Goal: Task Accomplishment & Management: Use online tool/utility

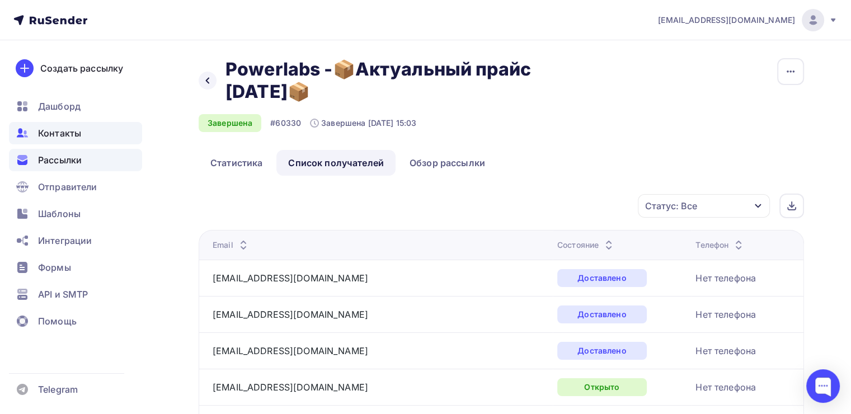
click at [73, 138] on span "Контакты" at bounding box center [59, 132] width 43 height 13
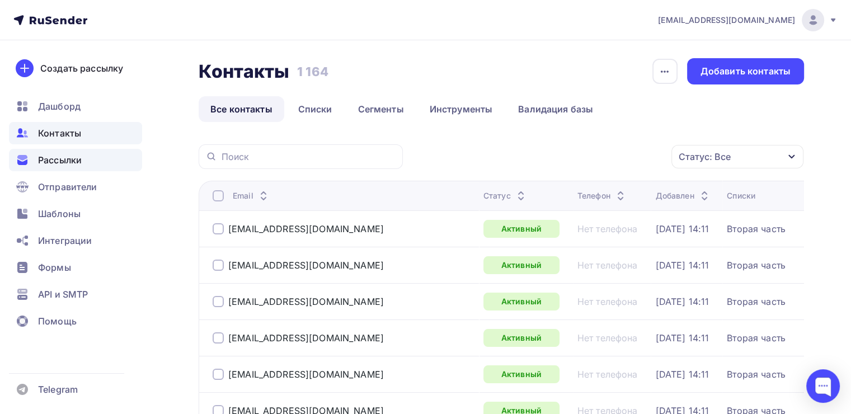
click at [61, 159] on span "Рассылки" at bounding box center [60, 159] width 44 height 13
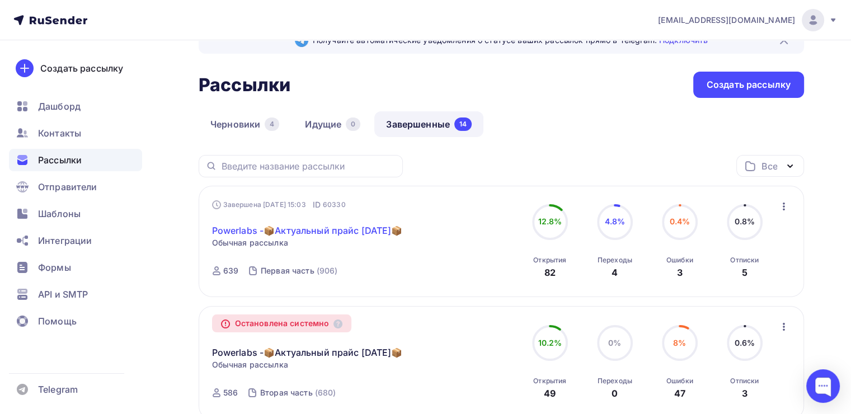
scroll to position [56, 0]
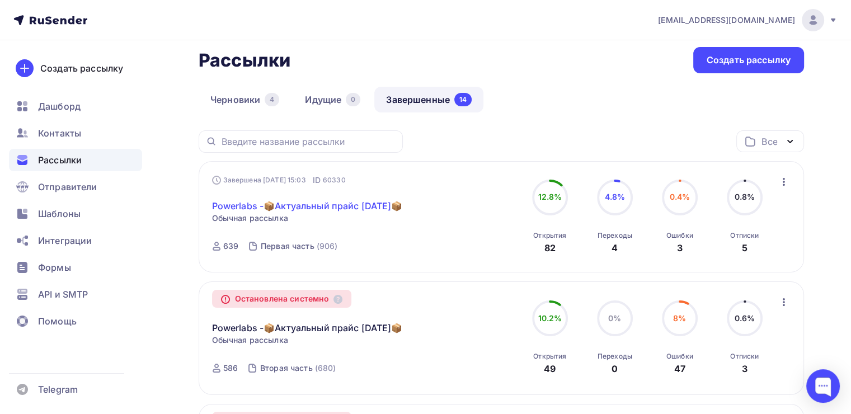
click at [322, 208] on link "Powerlabs -📦Актуальный прайс [DATE]📦" at bounding box center [307, 205] width 191 height 13
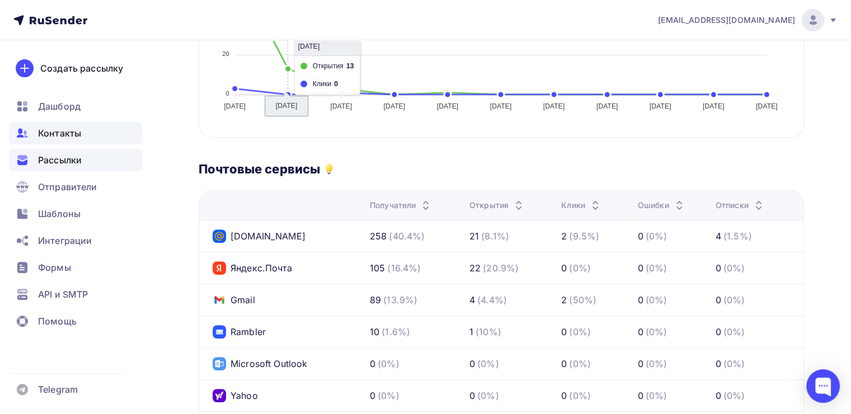
scroll to position [280, 0]
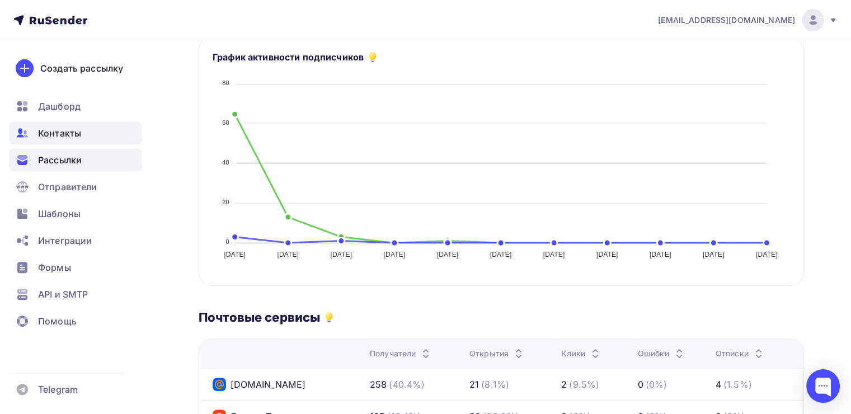
click at [69, 138] on span "Контакты" at bounding box center [59, 132] width 43 height 13
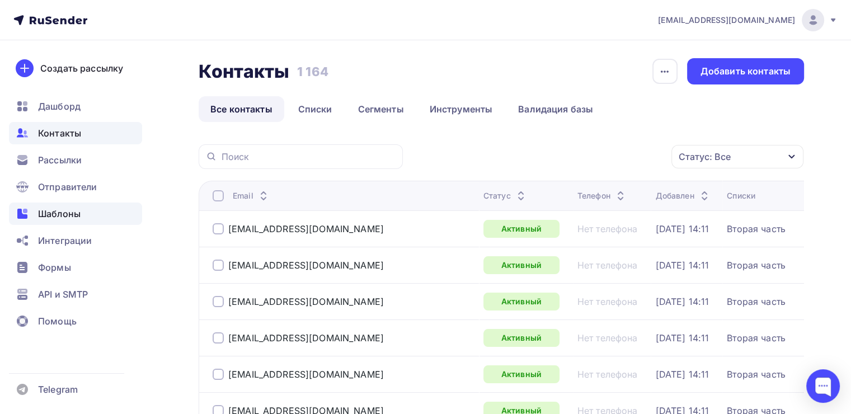
click at [75, 213] on span "Шаблоны" at bounding box center [59, 213] width 43 height 13
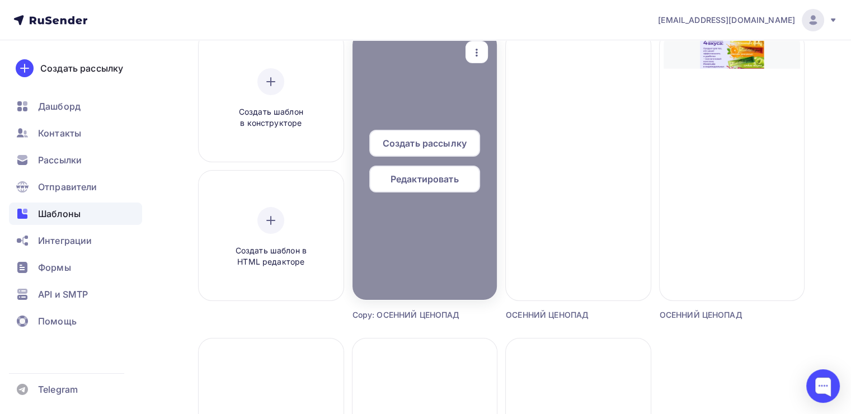
scroll to position [112, 0]
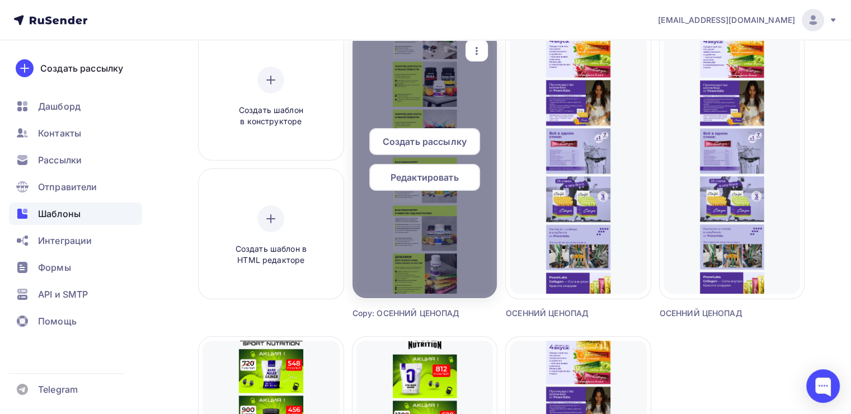
click at [448, 234] on div at bounding box center [425, 164] width 145 height 269
click at [436, 185] on div "Редактировать" at bounding box center [424, 177] width 111 height 27
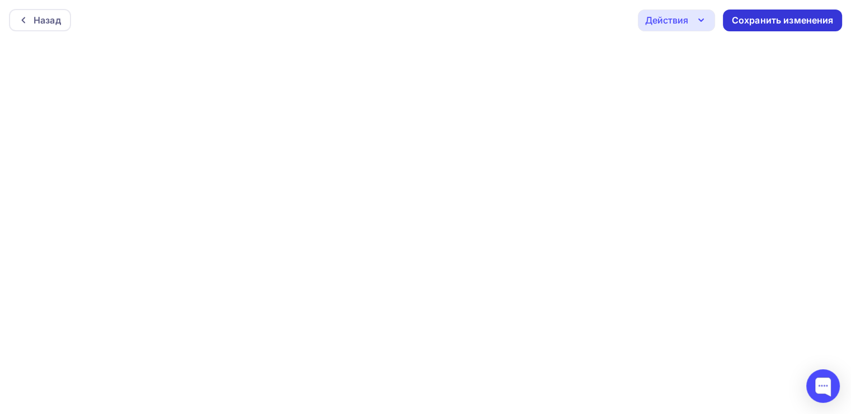
click at [759, 20] on div "Сохранить изменения" at bounding box center [783, 20] width 102 height 13
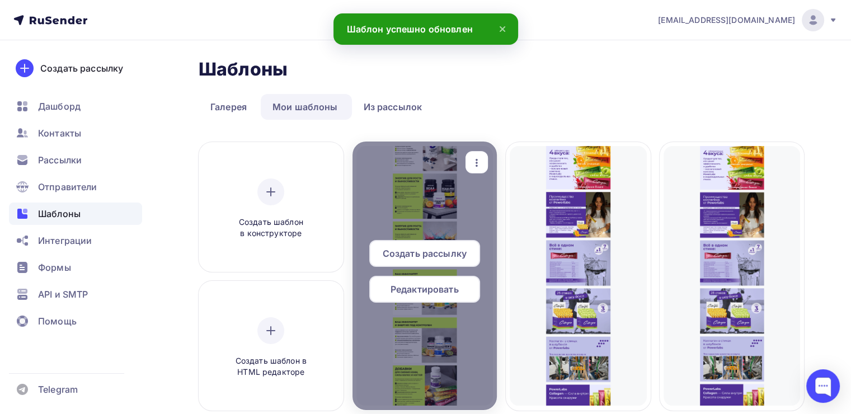
click at [480, 157] on icon "button" at bounding box center [476, 162] width 13 height 13
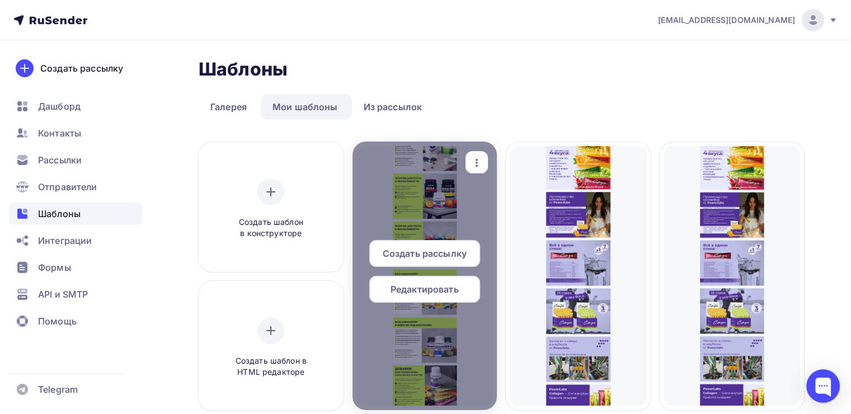
click at [477, 157] on icon "button" at bounding box center [476, 162] width 13 height 13
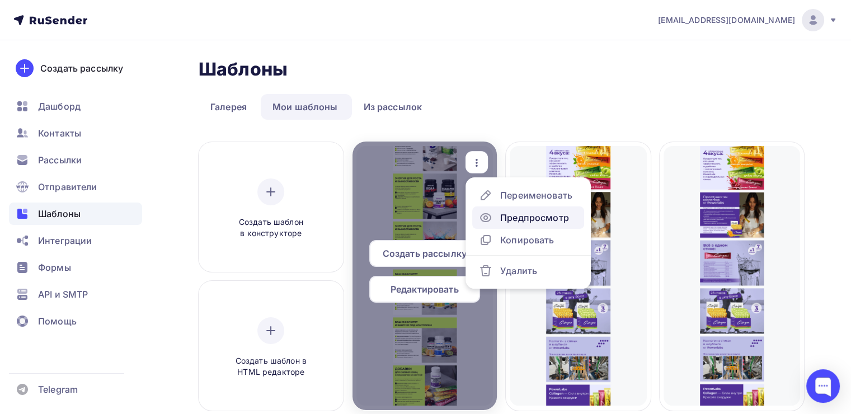
click at [525, 223] on div "Предпросмотр" at bounding box center [534, 217] width 69 height 13
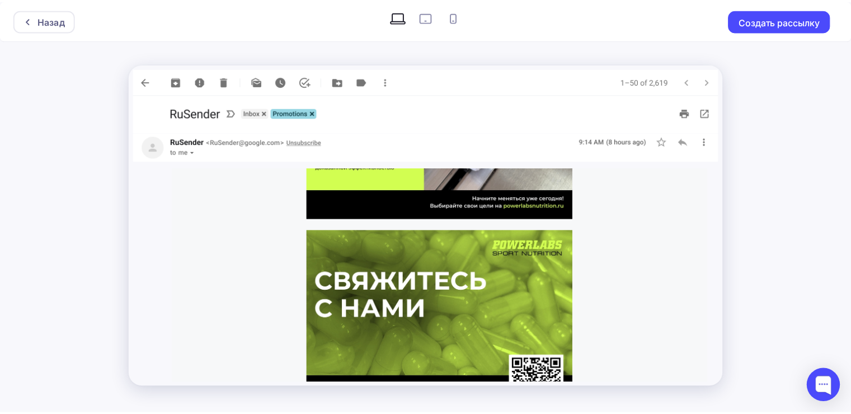
scroll to position [1862, 0]
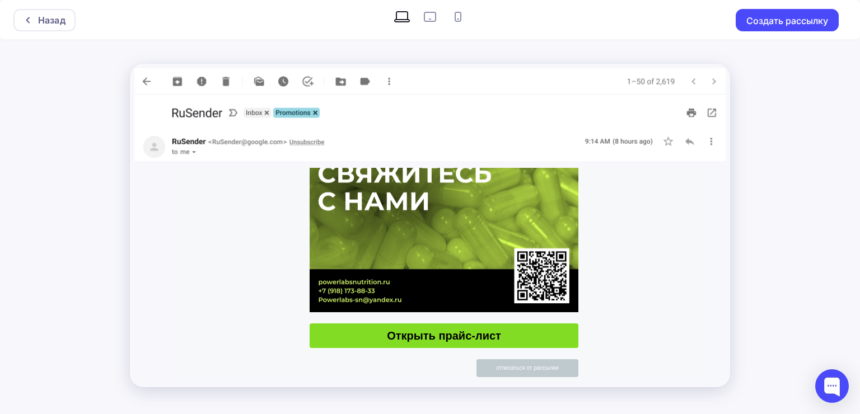
click at [430, 337] on span "Открыть прайс-лист" at bounding box center [443, 335] width 269 height 25
click at [769, 25] on button "Создать рассылку" at bounding box center [786, 20] width 103 height 22
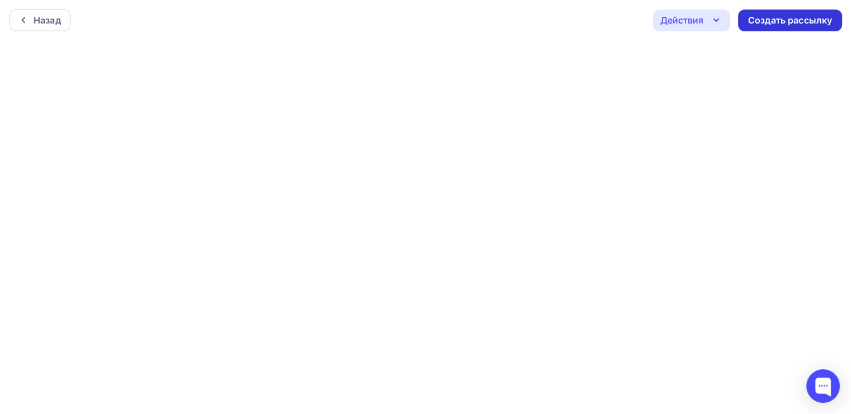
click at [779, 22] on div "Создать рассылку" at bounding box center [790, 20] width 84 height 13
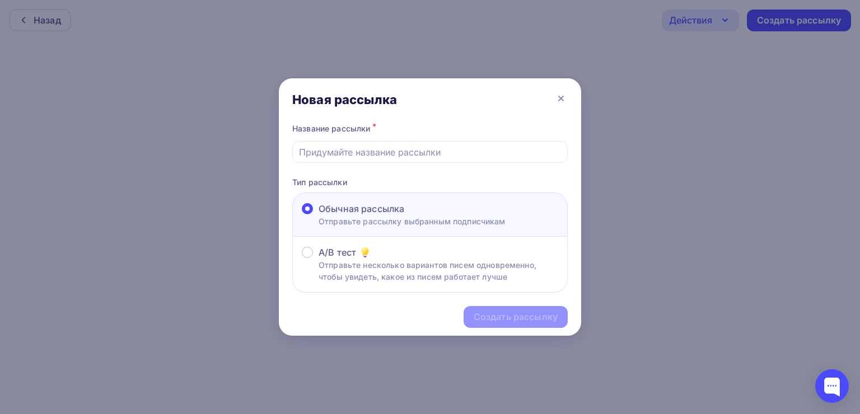
click at [477, 163] on div "Название рассылки * Тип рассылки Обычная рассылка Отправьте рассылку выбранным …" at bounding box center [430, 207] width 302 height 172
click at [485, 151] on input "text" at bounding box center [430, 151] width 262 height 13
paste input "Powerlabs -📦Актуальный прайс [DATE]📦"
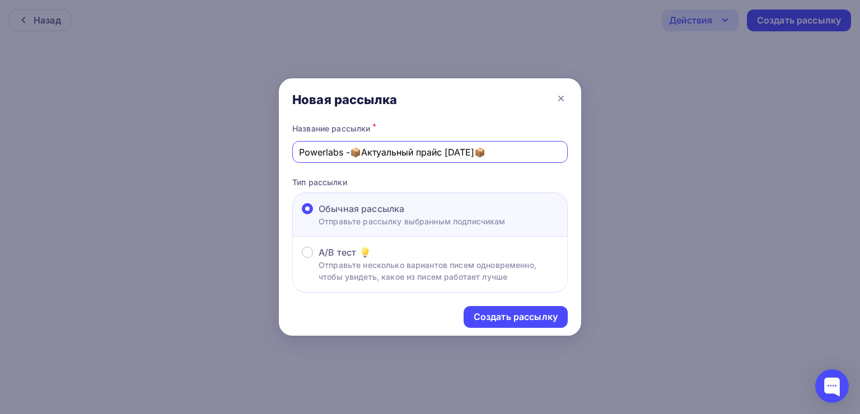
click at [455, 149] on input "Powerlabs -📦Актуальный прайс [DATE]📦" at bounding box center [430, 151] width 262 height 13
type input "Powerlabs -📦Актуальный прайс 30.09.2025📦"
click at [542, 316] on div "Создать рассылку" at bounding box center [515, 317] width 84 height 13
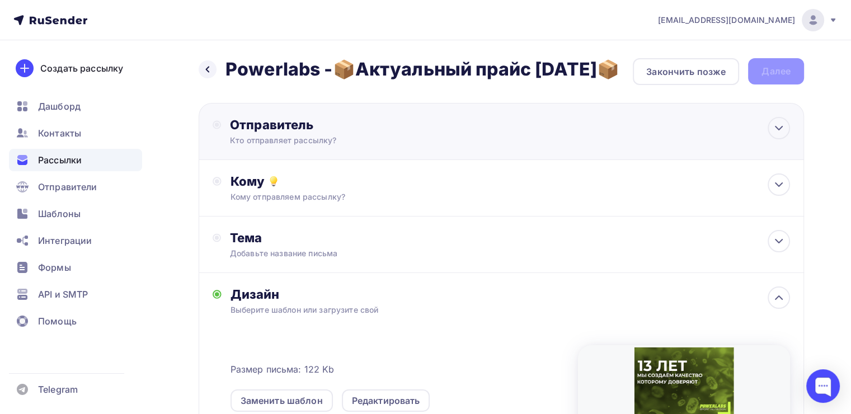
click at [425, 146] on div "Кто отправляет рассылку?" at bounding box center [339, 140] width 218 height 11
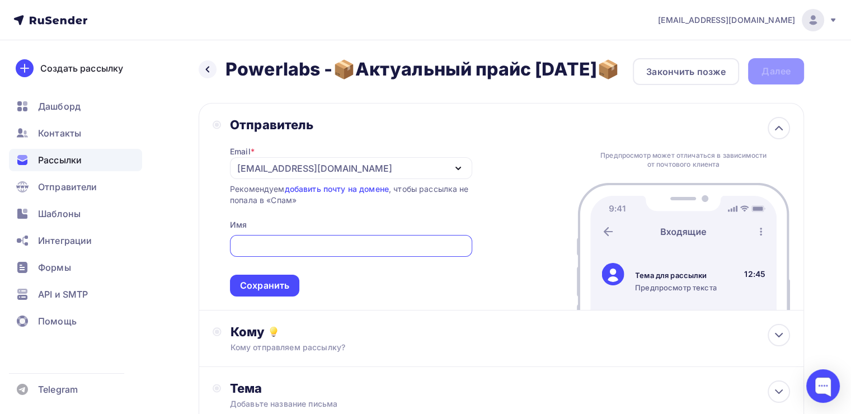
click at [268, 253] on input "text" at bounding box center [350, 245] width 229 height 13
type input "Powerlabs Алексей Маливанов"
click at [264, 311] on div "Отправитель Email * info@powerlabsnutrition.ru powerlabs-sn@yandex.ru info@powe…" at bounding box center [501, 207] width 605 height 208
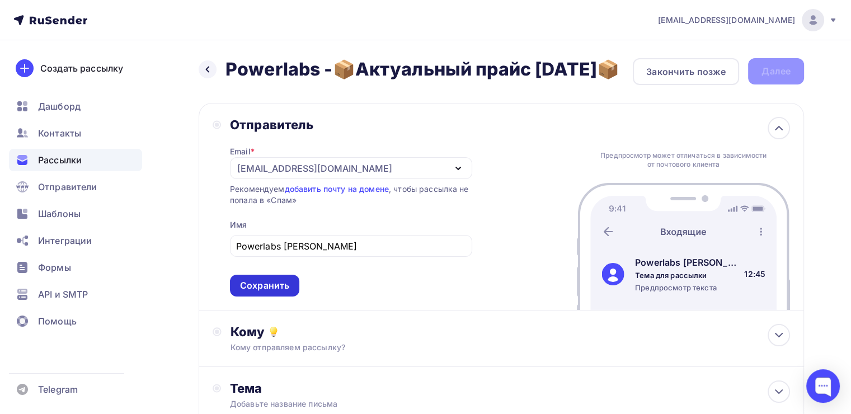
click at [265, 292] on div "Сохранить" at bounding box center [264, 285] width 49 height 13
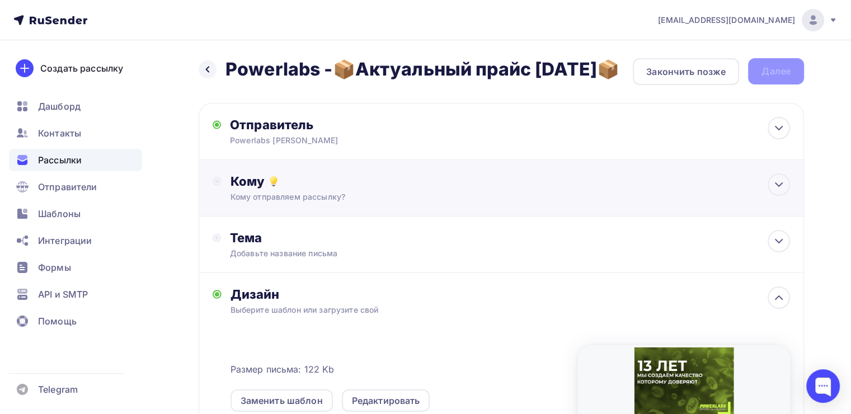
click at [280, 189] on div "Кому" at bounding box center [511, 181] width 560 height 16
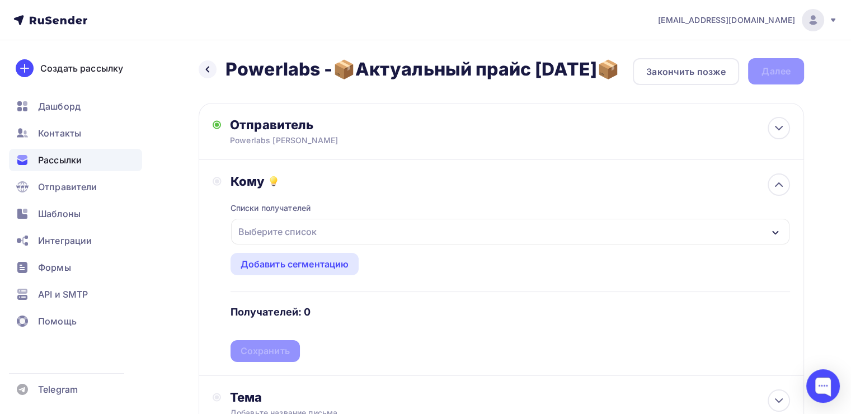
click at [275, 242] on div "Выберите список" at bounding box center [277, 232] width 87 height 20
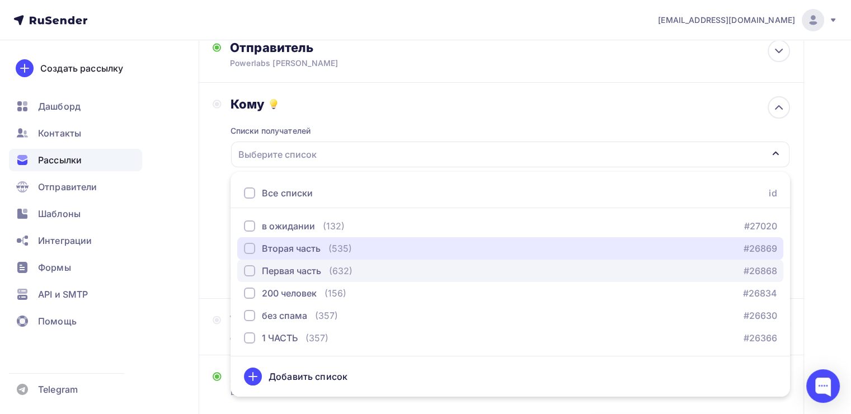
drag, startPoint x: 245, startPoint y: 267, endPoint x: 248, endPoint y: 283, distance: 16.0
click at [245, 254] on div "button" at bounding box center [249, 248] width 11 height 11
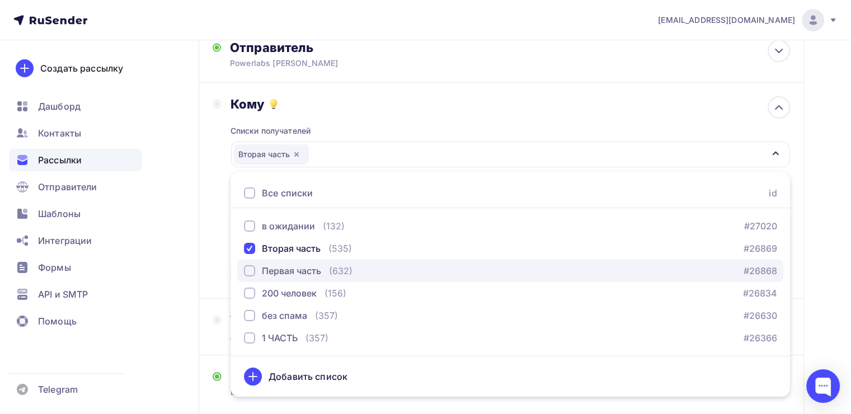
click at [251, 276] on div "button" at bounding box center [249, 270] width 11 height 11
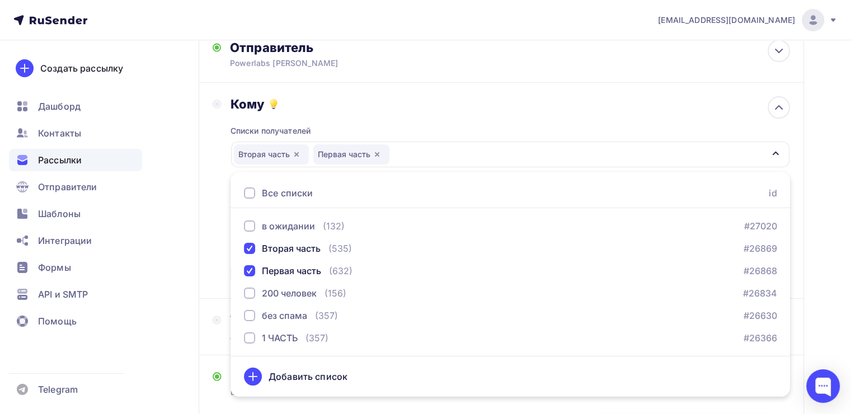
click at [181, 285] on div "Назад Powerlabs -📦Актуальный прайс 30.09.2025📦 Powerlabs -📦Актуальный прайс 30.…" at bounding box center [425, 347] width 851 height 768
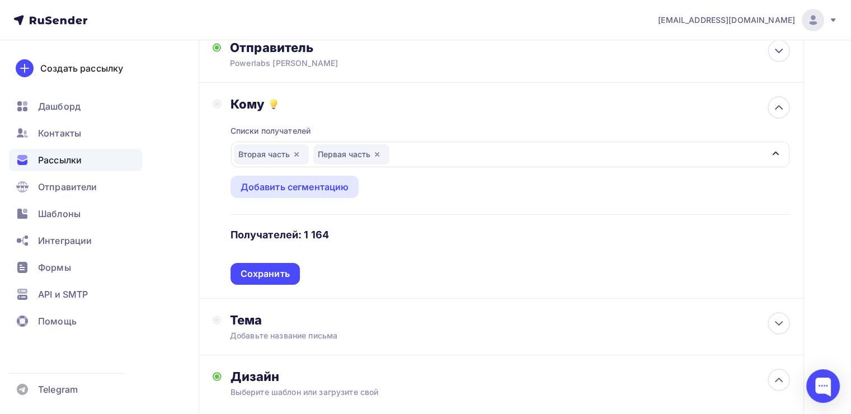
click at [429, 167] on div "Вторая часть Первая часть" at bounding box center [510, 155] width 558 height 26
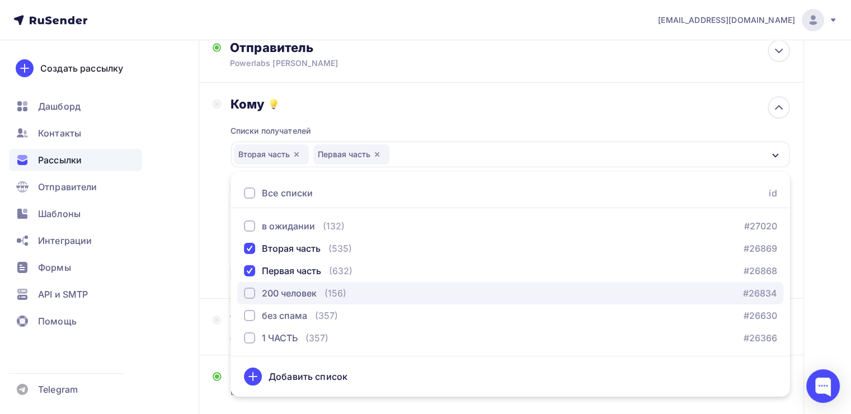
drag, startPoint x: 309, startPoint y: 312, endPoint x: 302, endPoint y: 307, distance: 8.4
click at [308, 300] on div "200 человек" at bounding box center [289, 293] width 55 height 13
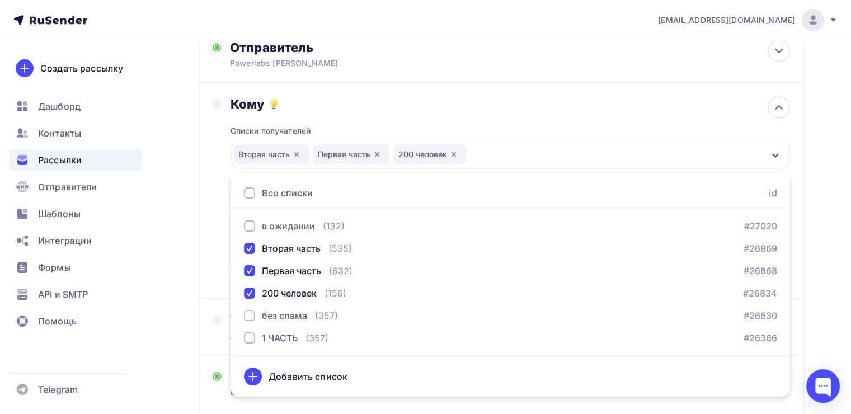
click at [187, 244] on div "Назад Powerlabs -📦Актуальный прайс 30.09.2025📦 Powerlabs -📦Актуальный прайс 30.…" at bounding box center [425, 347] width 851 height 768
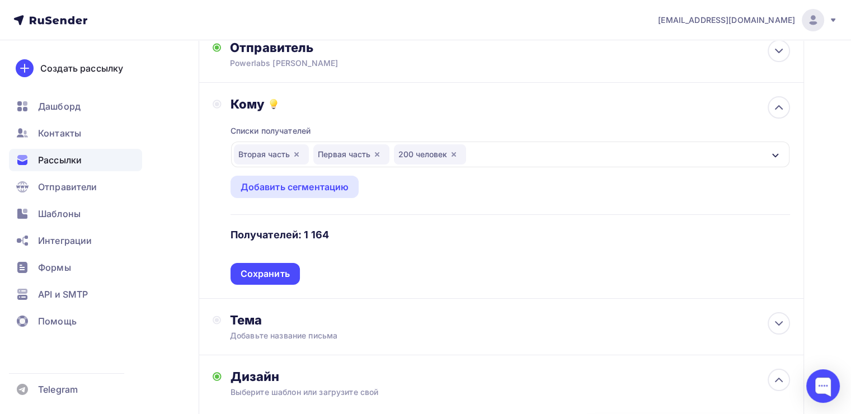
click at [455, 159] on icon "button" at bounding box center [453, 154] width 9 height 9
click at [457, 167] on div "Вторая часть Первая часть" at bounding box center [510, 155] width 558 height 26
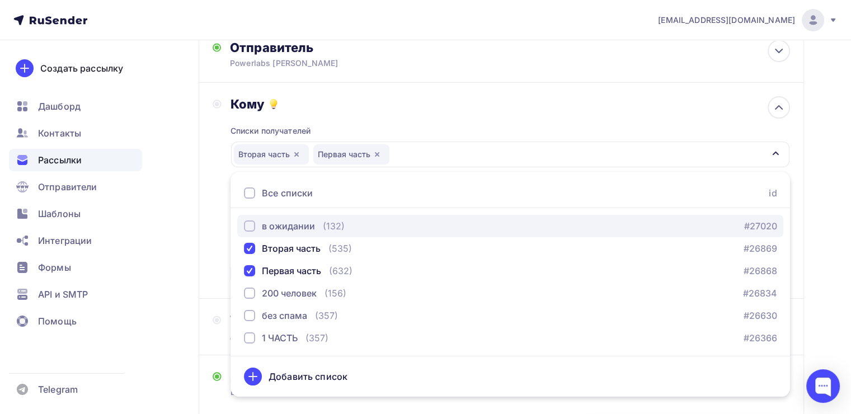
click at [262, 233] on div "в ожидании" at bounding box center [288, 225] width 53 height 13
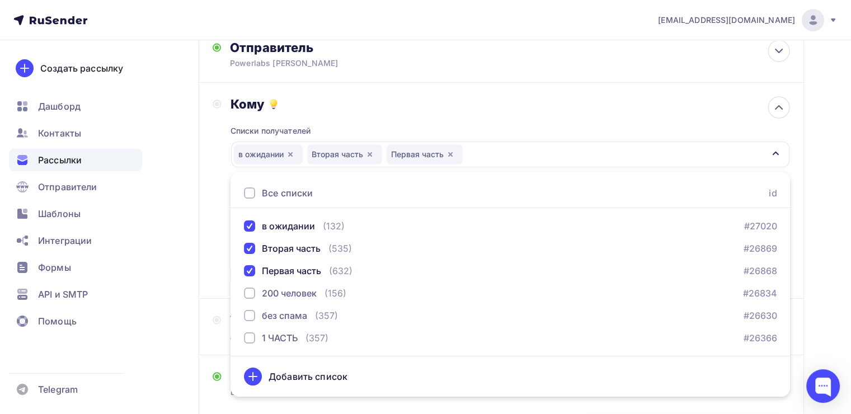
click at [145, 231] on div "Создать рассылку Дашборд Контакты Рассылки Отправители Шаблоны Интеграции Формы…" at bounding box center [75, 227] width 151 height 374
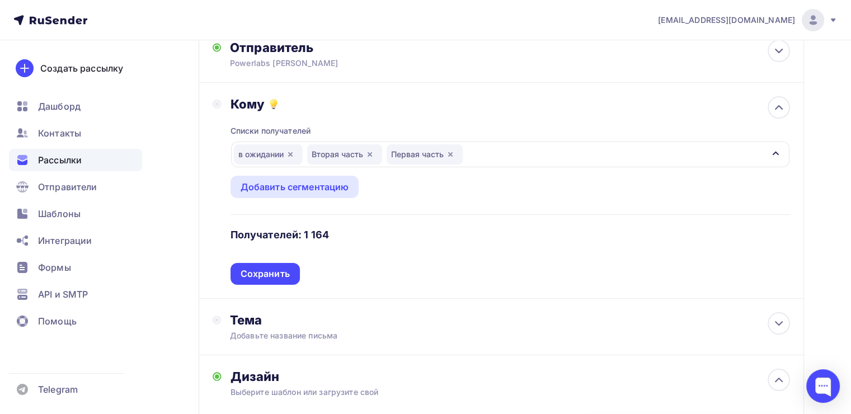
click at [450, 157] on icon "button" at bounding box center [450, 154] width 4 height 4
click at [463, 167] on div "в ожидании Вторая часть" at bounding box center [510, 155] width 558 height 26
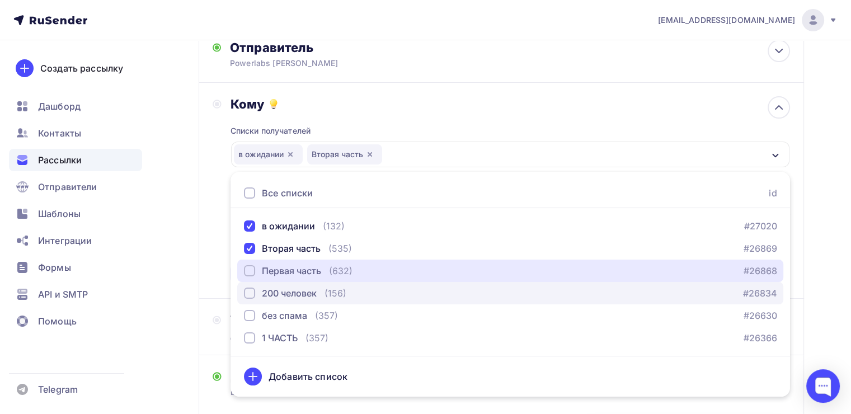
drag, startPoint x: 248, startPoint y: 295, endPoint x: 251, endPoint y: 308, distance: 12.8
click at [248, 282] on button "Первая часть (632) #26868" at bounding box center [510, 271] width 546 height 22
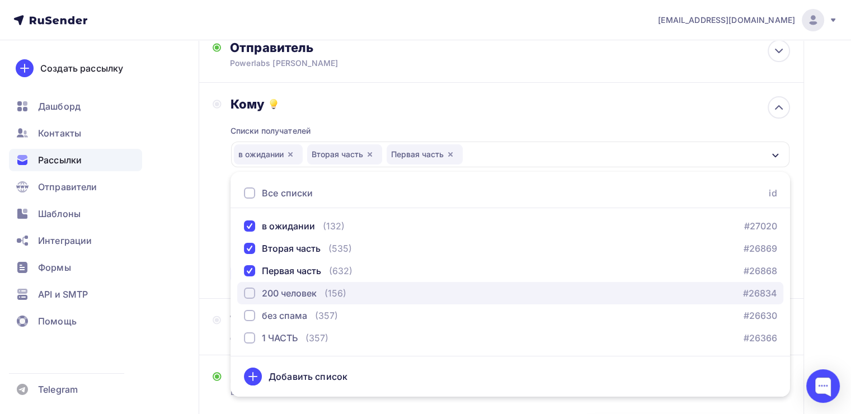
click at [251, 300] on div "200 человек" at bounding box center [280, 293] width 73 height 13
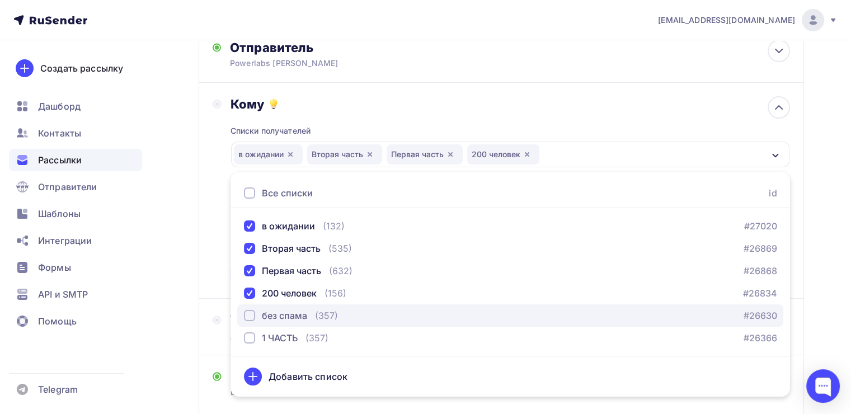
click at [247, 321] on div "button" at bounding box center [249, 315] width 11 height 11
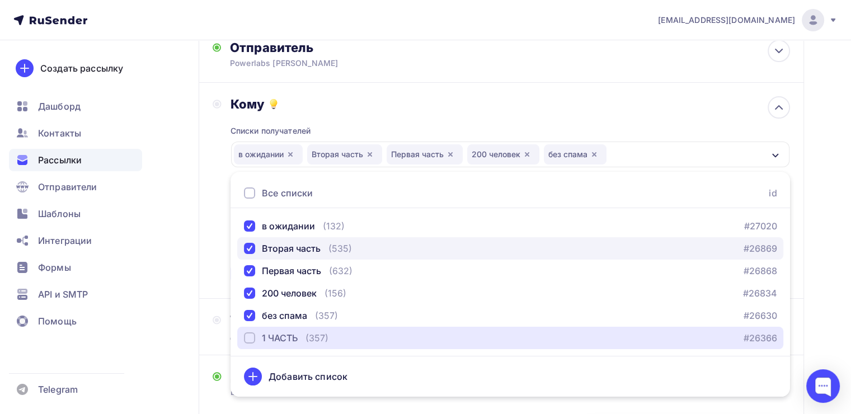
drag, startPoint x: 248, startPoint y: 354, endPoint x: 269, endPoint y: 258, distance: 98.3
click at [248, 344] on div "button" at bounding box center [249, 337] width 11 height 11
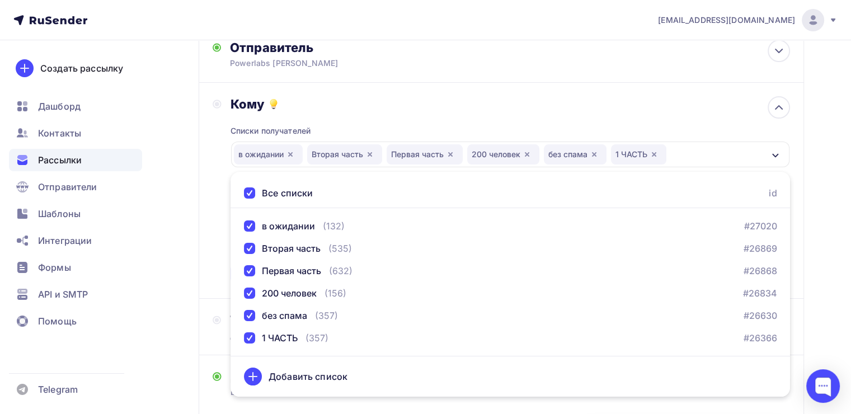
click at [206, 235] on div "Кому Списки получателей в ожидании Вторая часть Первая часть 200 человек без сп…" at bounding box center [501, 191] width 605 height 216
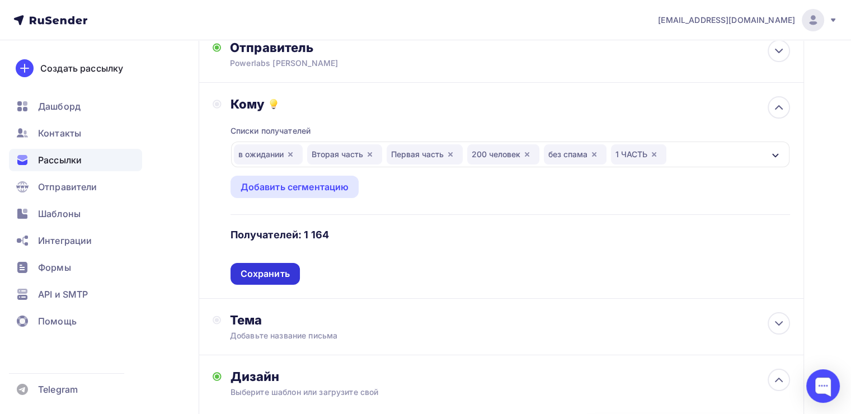
click at [281, 280] on div "Сохранить" at bounding box center [265, 273] width 49 height 13
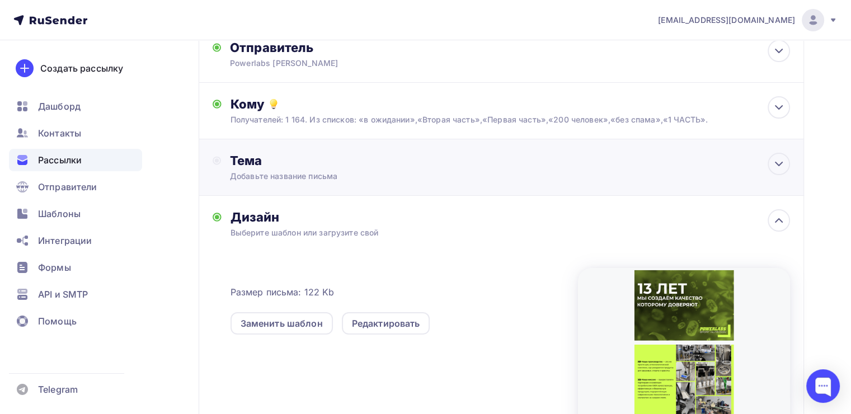
click at [295, 168] on div "Тема" at bounding box center [340, 161] width 221 height 16
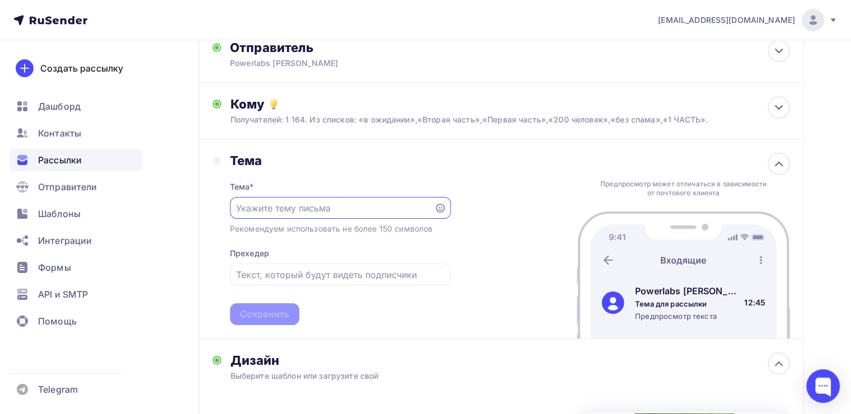
scroll to position [0, 0]
click at [263, 214] on div "Тема * Рекомендуем использовать не более 150 символов Прехедер Сохранить" at bounding box center [340, 246] width 221 height 157
click at [265, 215] on input "text" at bounding box center [331, 208] width 191 height 13
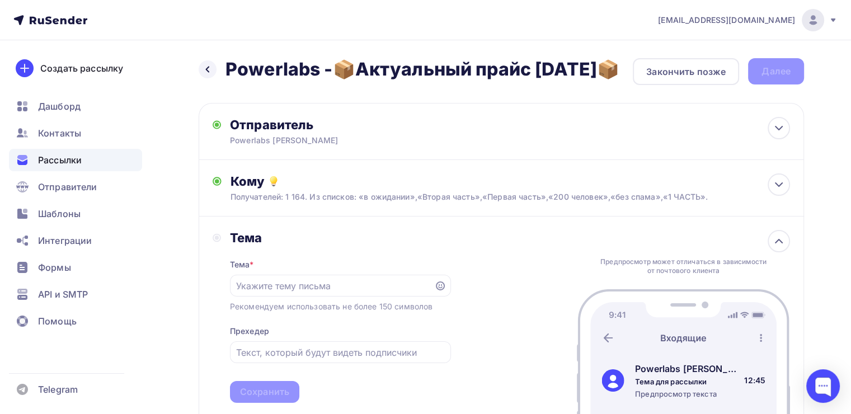
drag, startPoint x: 367, startPoint y: 96, endPoint x: 224, endPoint y: 54, distance: 149.3
click at [224, 54] on div "Назад Powerlabs -📦Актуальный прайс 30.09.2025📦 Powerlabs -📦Актуальный прайс 30.…" at bounding box center [425, 416] width 851 height 753
copy h2 "Powerlabs -📦Актуальный прайс 30.09.2025📦"
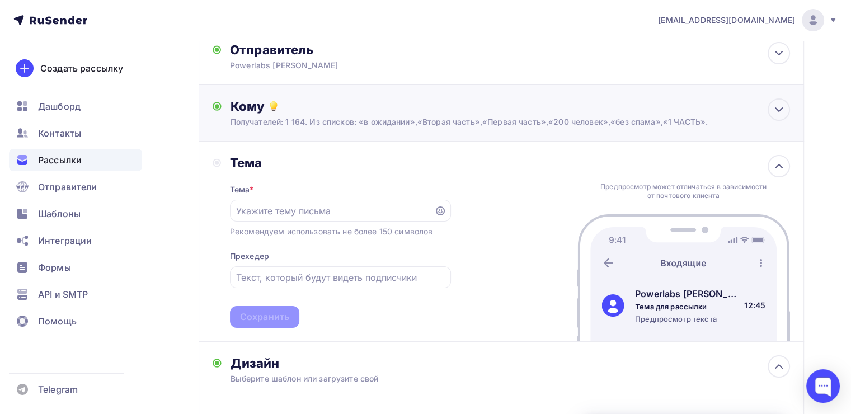
scroll to position [224, 0]
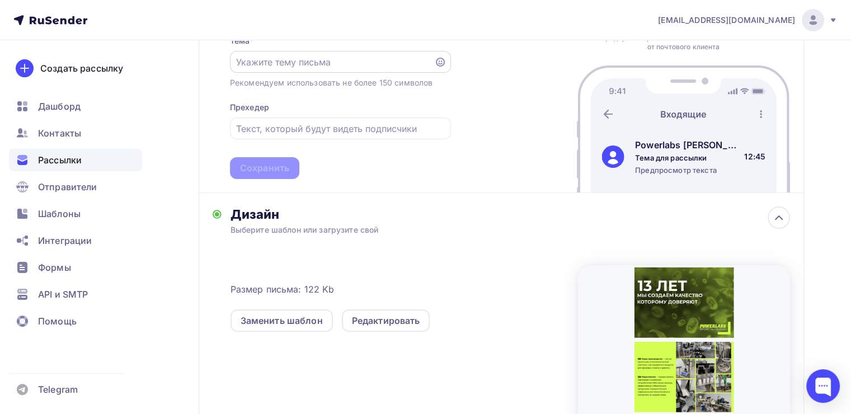
click at [295, 69] on input "text" at bounding box center [331, 61] width 191 height 13
paste input "Powerlabs -📦Актуальный прайс 30.09.2025📦"
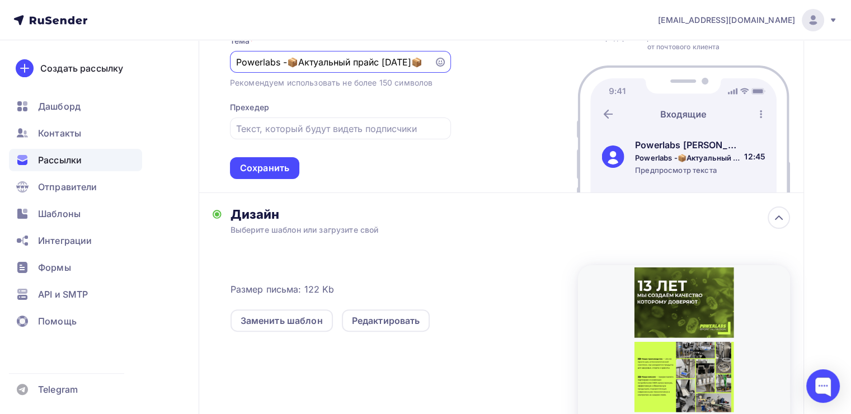
scroll to position [0, 16]
type input "Powerlabs -📦Актуальный прайс 30.09.2025📦"
click at [319, 161] on div "Тема * Powerlabs -📦Актуальный прайс 30.09.2025📦 Рекомендуем использовать не бол…" at bounding box center [340, 100] width 221 height 157
click at [327, 135] on input "text" at bounding box center [340, 128] width 208 height 13
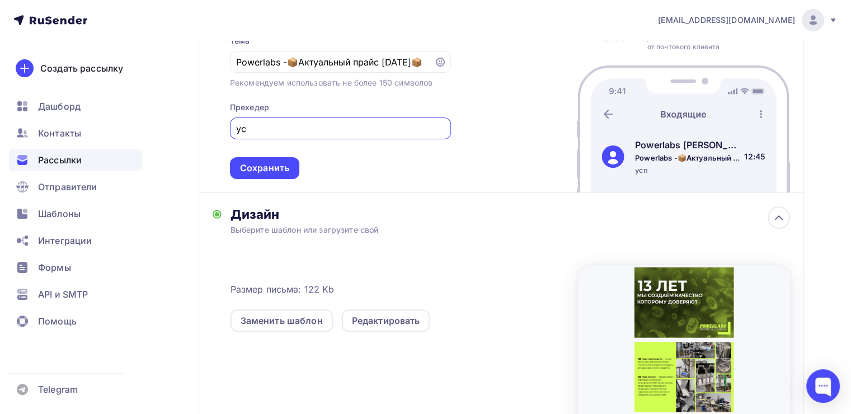
type input "у"
type input "З"
type input "у"
type input "Успей заказать по актуальным ценам-прайс по ссылке"
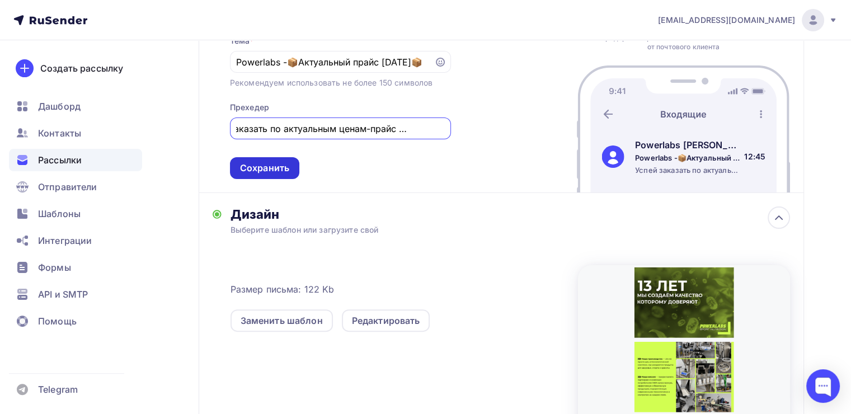
click at [275, 175] on div "Сохранить" at bounding box center [264, 168] width 49 height 13
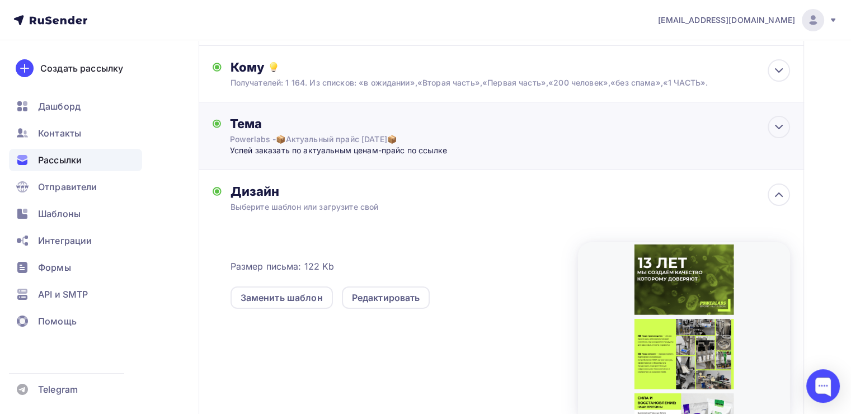
scroll to position [0, 0]
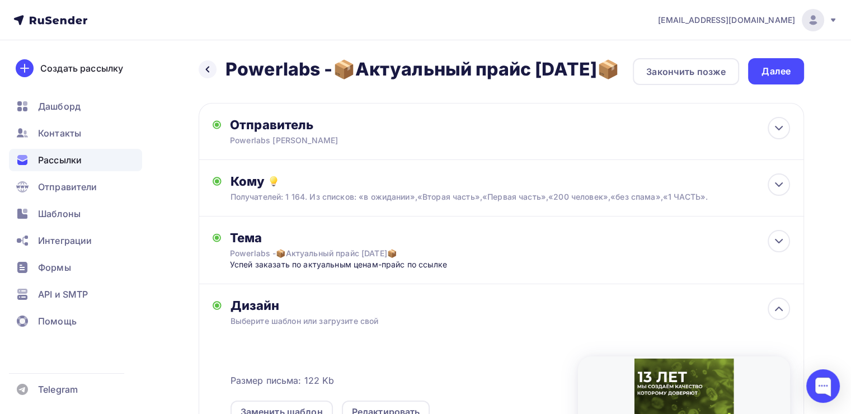
click at [772, 55] on div "Назад Powerlabs -📦Актуальный прайс 30.09.2025📦 Powerlabs -📦Актуальный прайс 30.…" at bounding box center [425, 350] width 851 height 620
click at [778, 70] on div "Далее" at bounding box center [776, 71] width 29 height 13
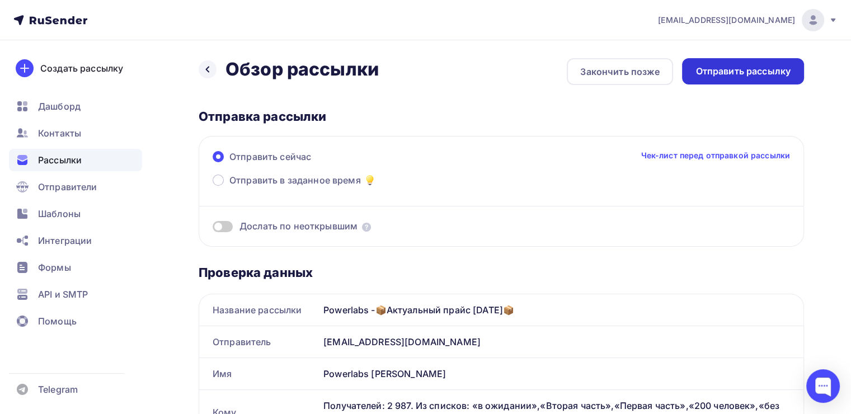
click at [778, 72] on div "Отправить рассылку" at bounding box center [743, 71] width 95 height 13
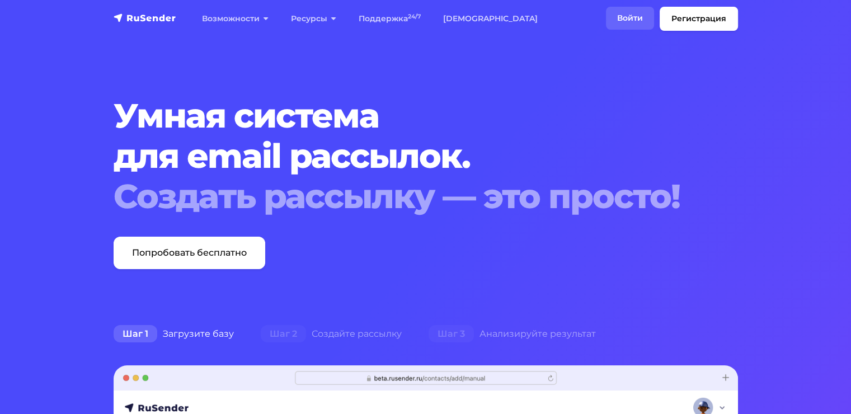
click at [635, 25] on link "Войти" at bounding box center [630, 18] width 48 height 23
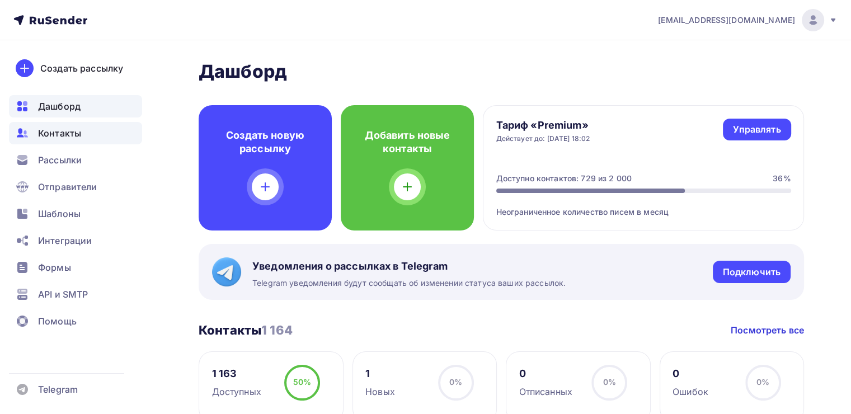
scroll to position [168, 0]
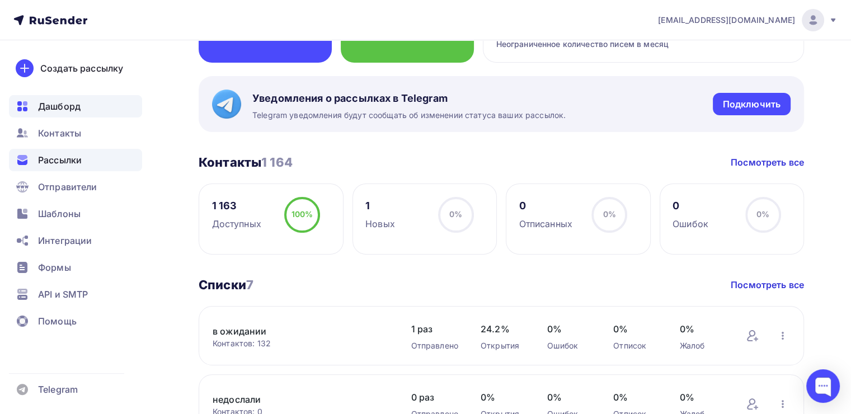
click at [68, 161] on span "Рассылки" at bounding box center [60, 159] width 44 height 13
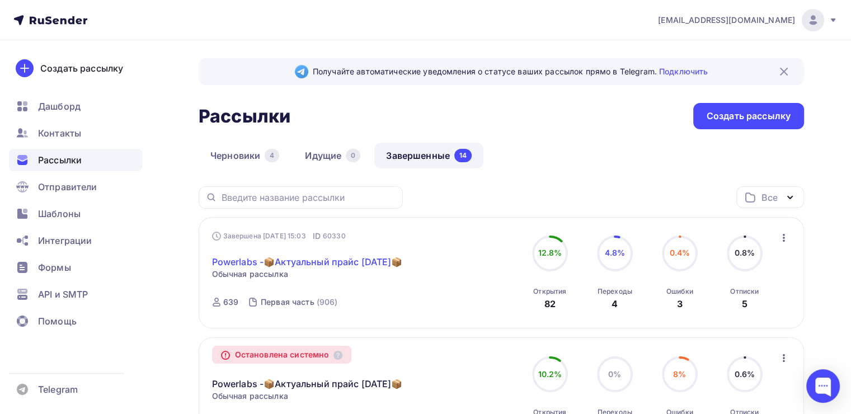
drag, startPoint x: 205, startPoint y: 256, endPoint x: 289, endPoint y: 279, distance: 87.0
click at [289, 279] on div "Завершена [DATE] 15:03 ID 60330 Powerlabs -📦Актуальный прайс [DATE]📦 Статистика…" at bounding box center [501, 272] width 605 height 111
copy link "Powerlabs -📦Актуальный прайс [DATE]📦"
